Goal: Find specific page/section: Find specific page/section

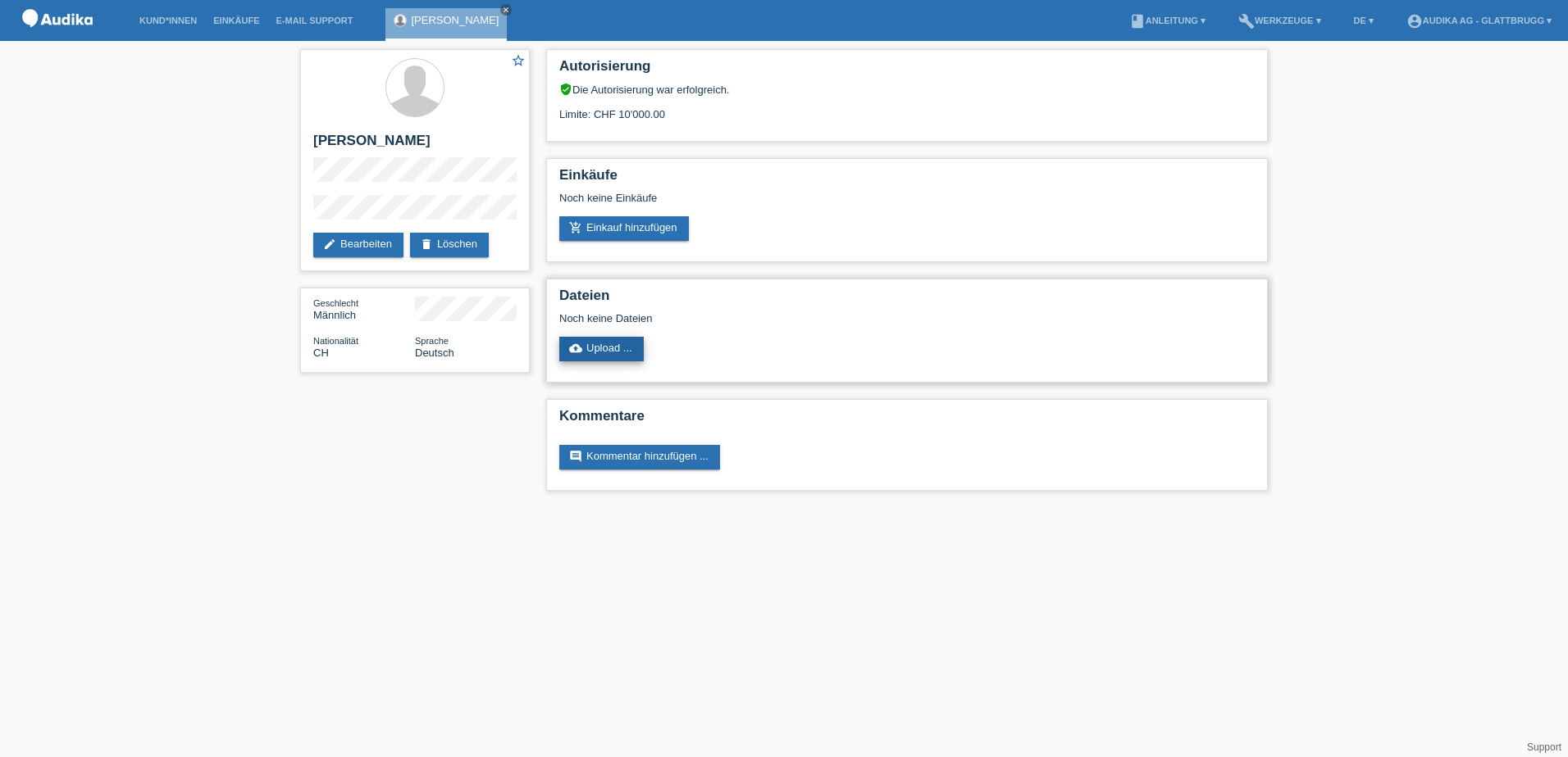
click at [601, 353] on link "cloud_upload Upload ..." at bounding box center [601, 348] width 84 height 25
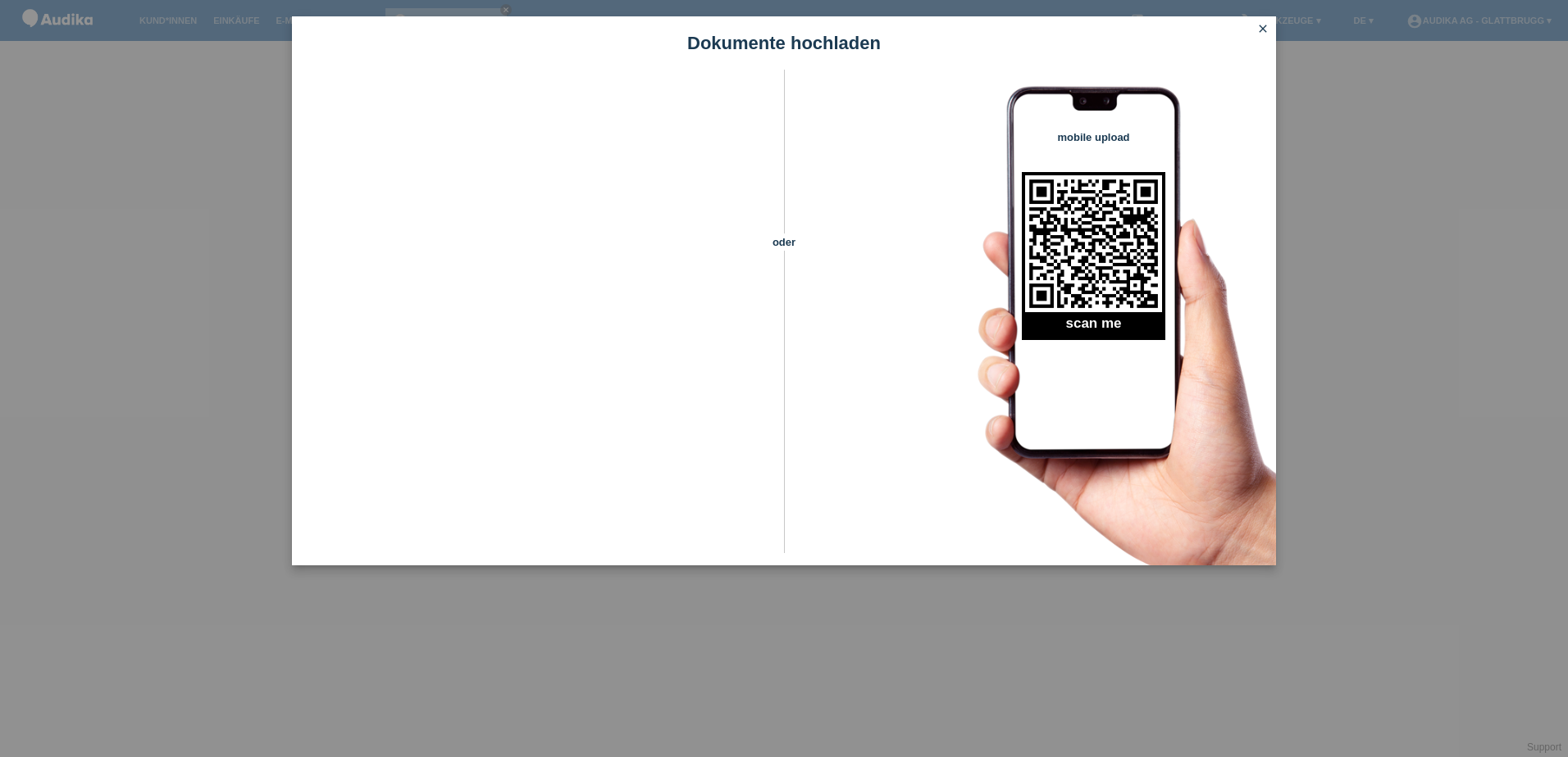
click at [1257, 28] on icon "close" at bounding box center [1262, 28] width 13 height 13
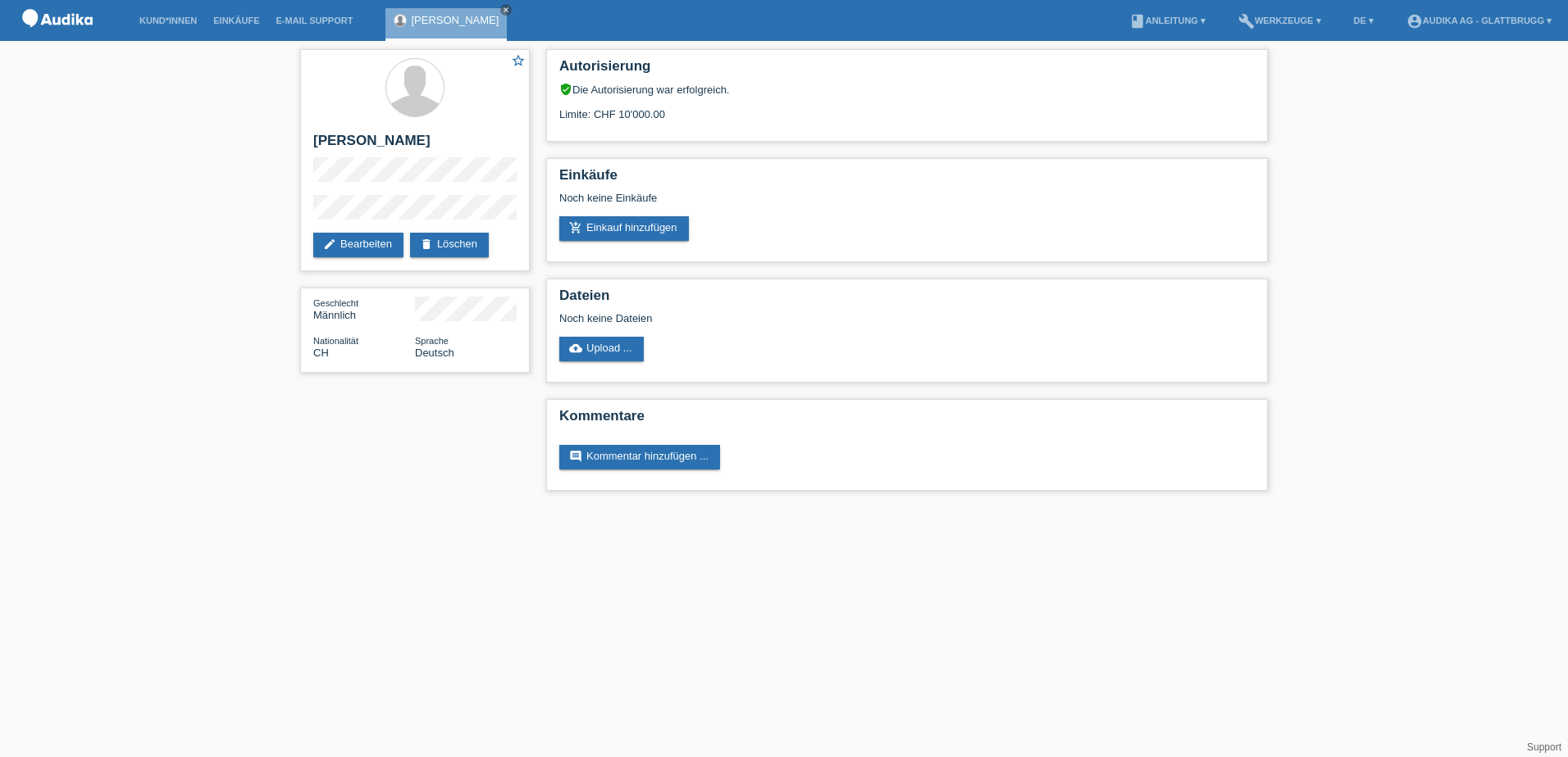
click at [83, 20] on img at bounding box center [57, 21] width 82 height 42
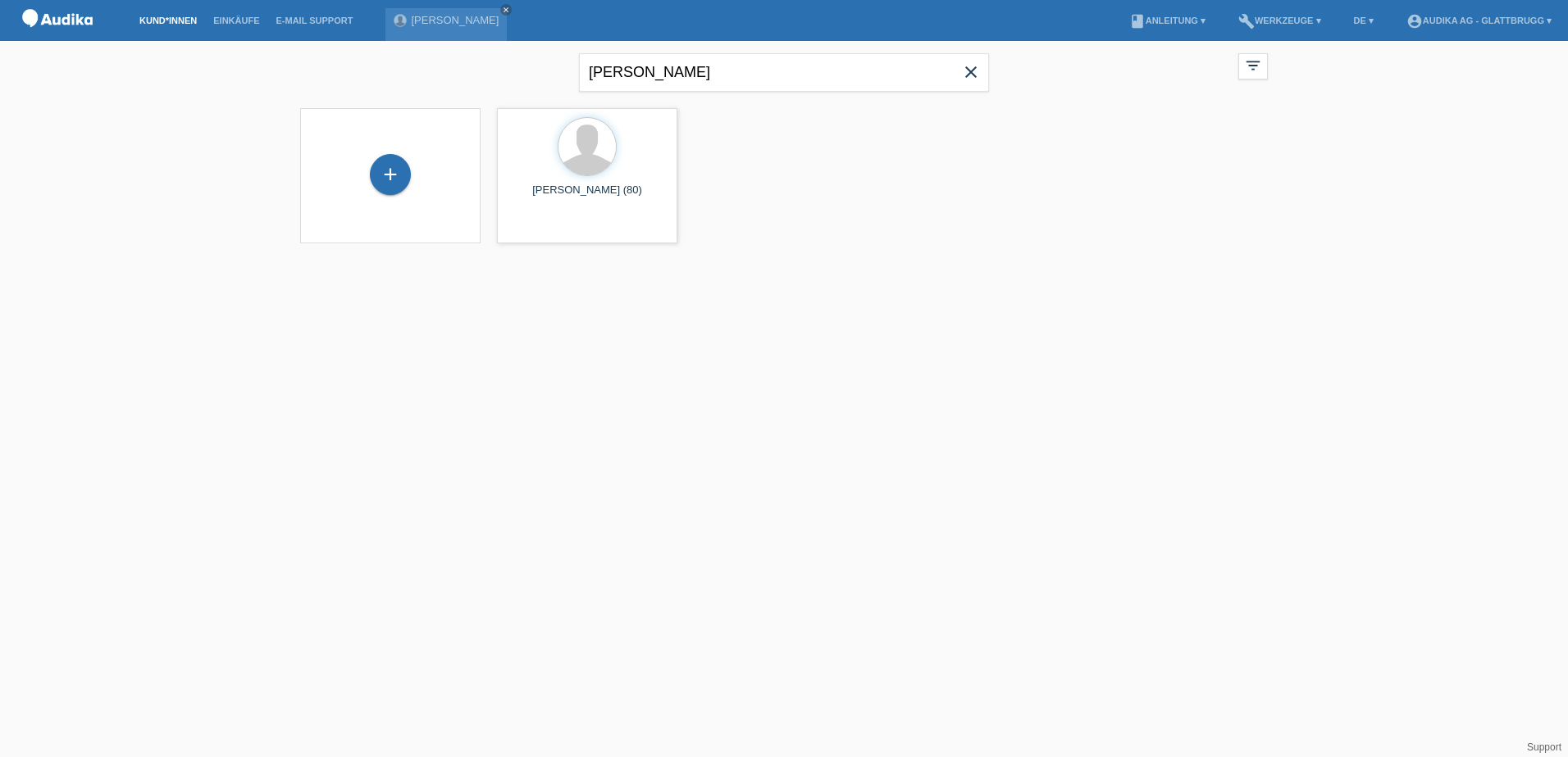
click at [970, 73] on icon "close" at bounding box center [971, 72] width 20 height 20
paste input "Koletsis"
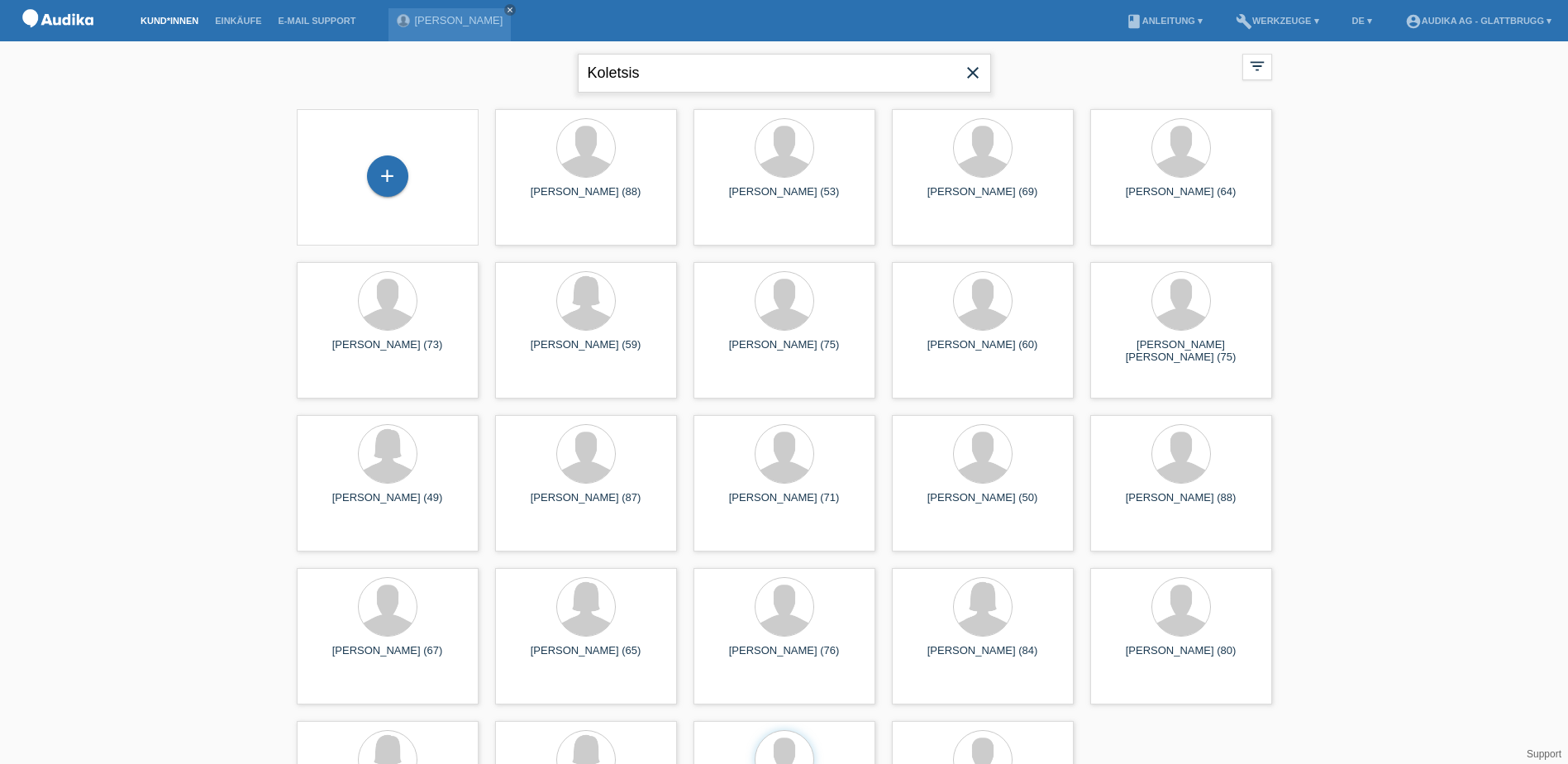
type input "Koletsis"
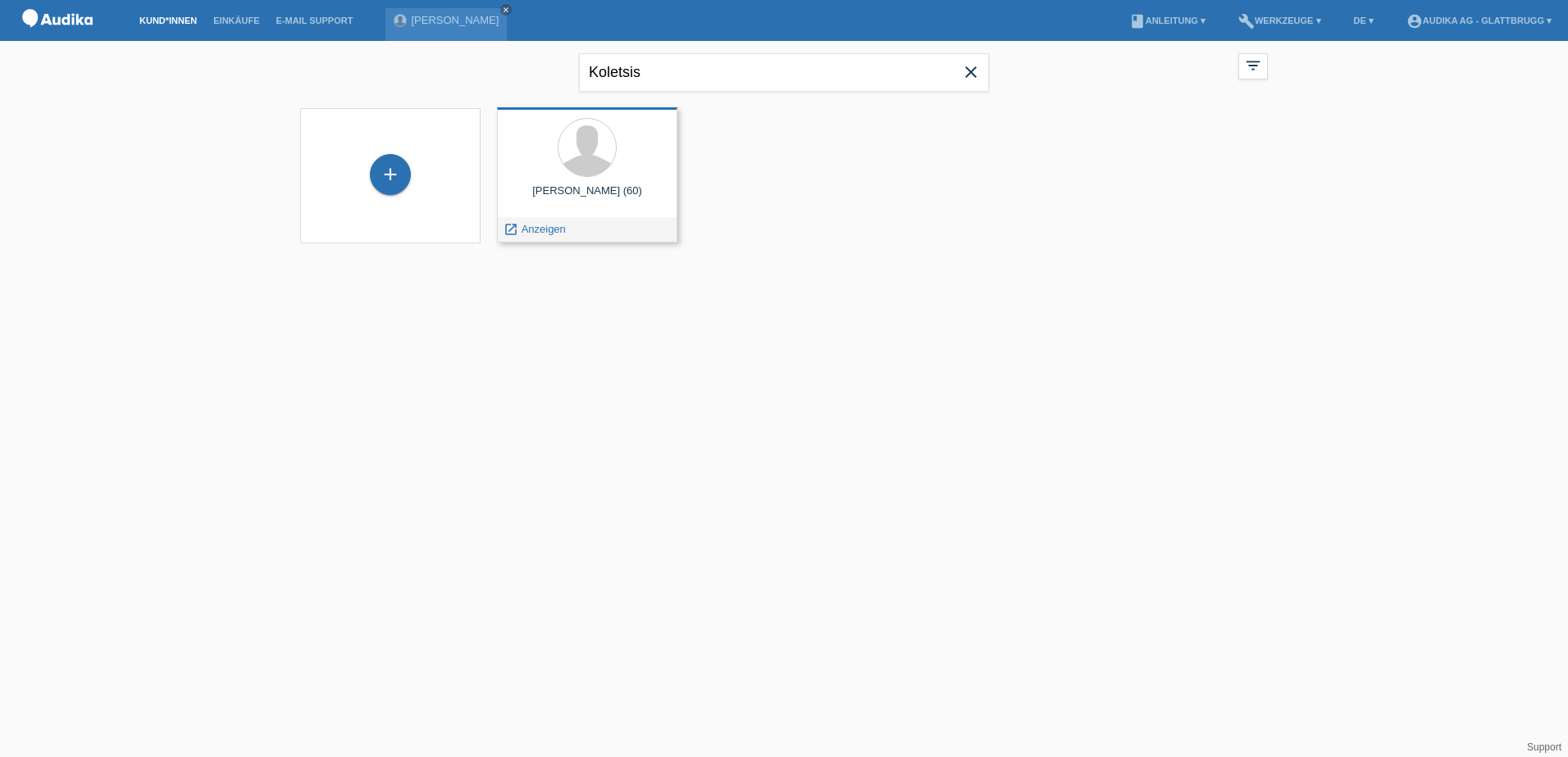
click at [619, 152] on div at bounding box center [587, 148] width 154 height 61
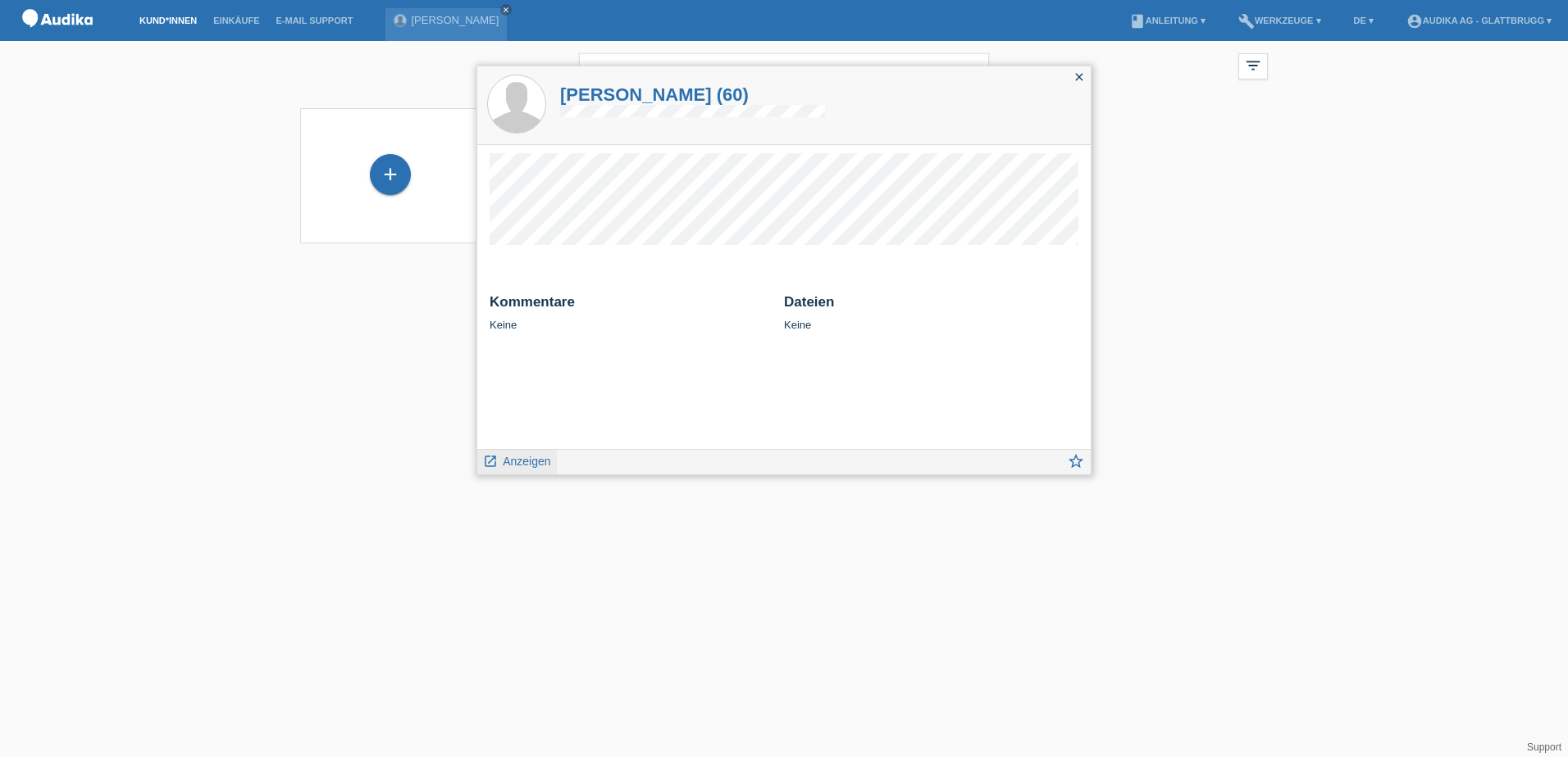
click at [533, 460] on span "Anzeigen" at bounding box center [527, 461] width 48 height 13
